Goal: Complete application form: Complete application form

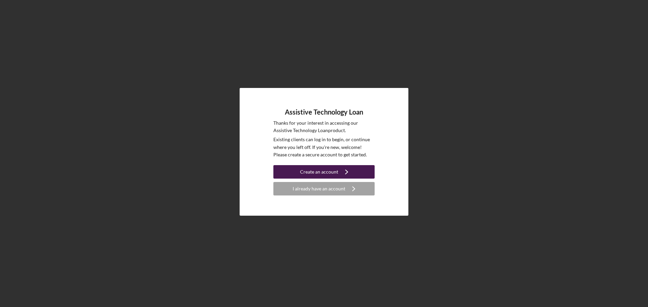
click at [339, 176] on icon "Icon/Navigate" at bounding box center [346, 172] width 17 height 17
